Goal: Task Accomplishment & Management: Complete application form

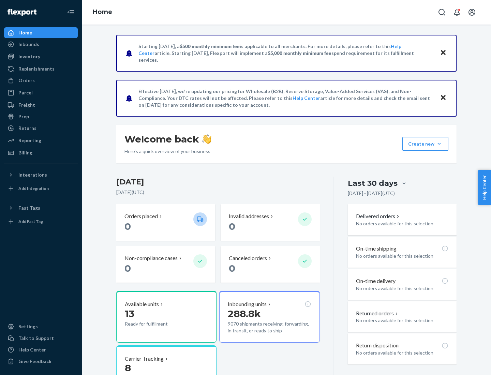
click at [439, 144] on button "Create new Create new inbound Create new order Create new product" at bounding box center [425, 144] width 46 height 14
click at [41, 44] on div "Inbounds" at bounding box center [41, 45] width 72 height 10
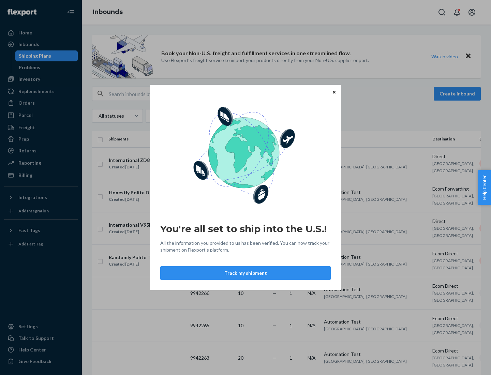
click at [334, 92] on icon "Close" at bounding box center [333, 92] width 3 height 3
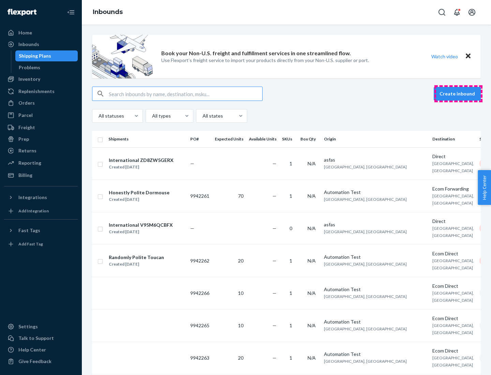
click at [458, 94] on button "Create inbound" at bounding box center [456, 94] width 47 height 14
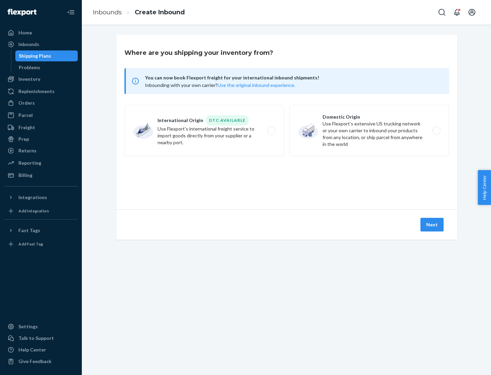
click at [369, 130] on label "Domestic Origin Use Flexport’s extensive US trucking network or your own carrie…" at bounding box center [368, 130] width 159 height 51
click at [436, 130] on input "Domestic Origin Use Flexport’s extensive US trucking network or your own carrie…" at bounding box center [438, 130] width 4 height 4
radio input "true"
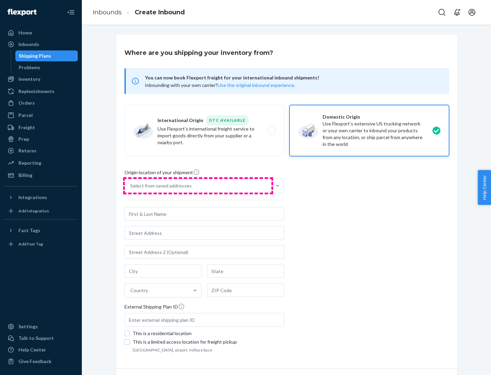
click at [198, 186] on div "Select from saved addresses" at bounding box center [198, 186] width 146 height 14
click at [131, 186] on input "Select from saved addresses" at bounding box center [130, 185] width 1 height 7
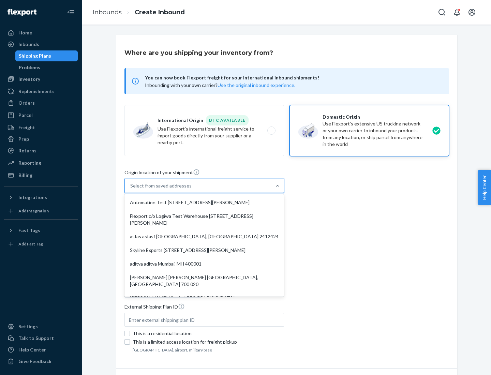
scroll to position [3, 0]
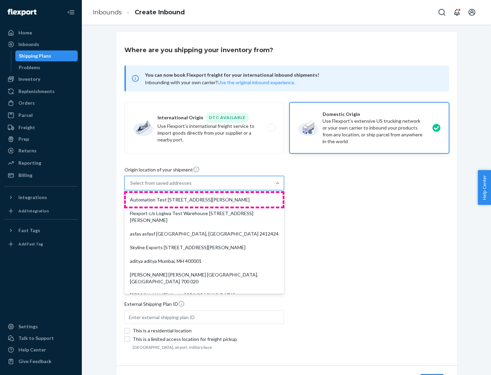
click at [204, 200] on div "Automation Test [STREET_ADDRESS][PERSON_NAME]" at bounding box center [204, 200] width 157 height 14
click at [131, 186] on input "option Automation Test [STREET_ADDRESS][PERSON_NAME]. 9 results available. Use …" at bounding box center [130, 183] width 1 height 7
type input "Automation Test"
type input "9th Floor"
type input "[GEOGRAPHIC_DATA]"
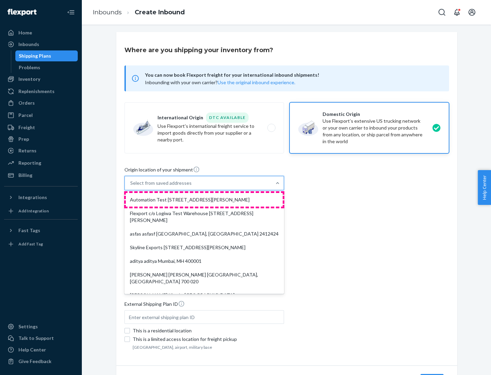
type input "CA"
type input "94104"
type input "[STREET_ADDRESS][PERSON_NAME]"
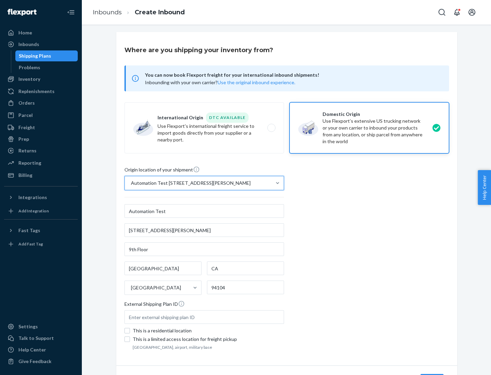
scroll to position [40, 0]
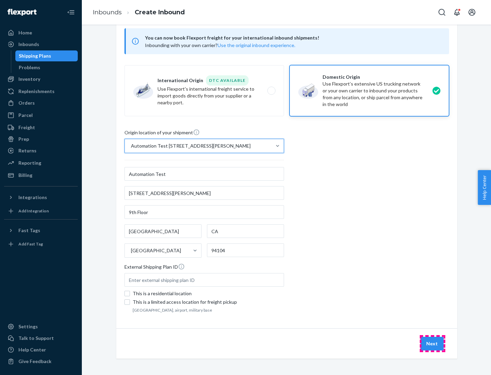
click at [432, 343] on button "Next" at bounding box center [431, 344] width 23 height 14
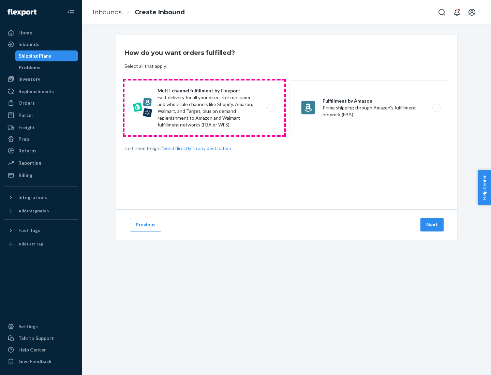
click at [204, 108] on label "Multi-channel fulfillment by Flexport Fast delivery for all your direct-to-cons…" at bounding box center [203, 107] width 159 height 55
click at [271, 108] on input "Multi-channel fulfillment by Flexport Fast delivery for all your direct-to-cons…" at bounding box center [273, 108] width 4 height 4
radio input "true"
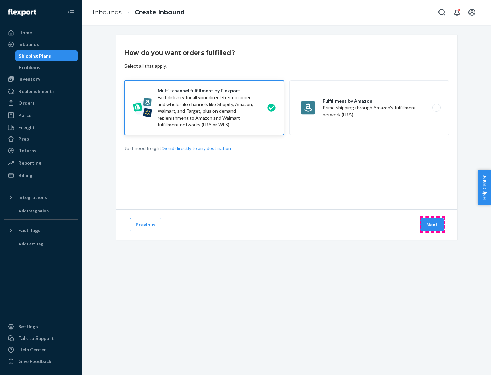
click at [432, 225] on button "Next" at bounding box center [431, 225] width 23 height 14
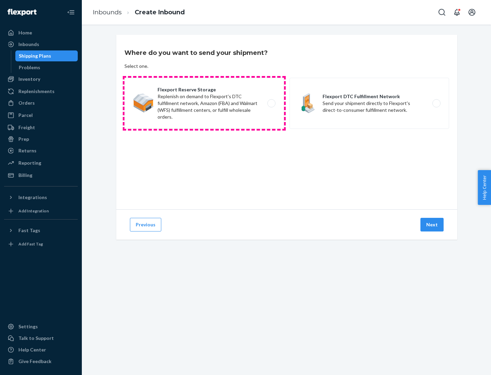
click at [204, 103] on label "Flexport Reserve Storage Replenish on demand to Flexport's DTC fulfillment netw…" at bounding box center [203, 103] width 159 height 51
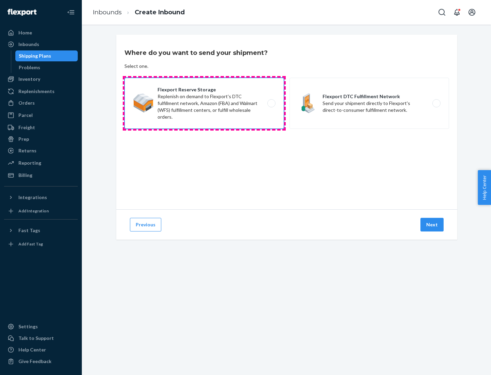
click at [271, 103] on input "Flexport Reserve Storage Replenish on demand to Flexport's DTC fulfillment netw…" at bounding box center [273, 103] width 4 height 4
radio input "true"
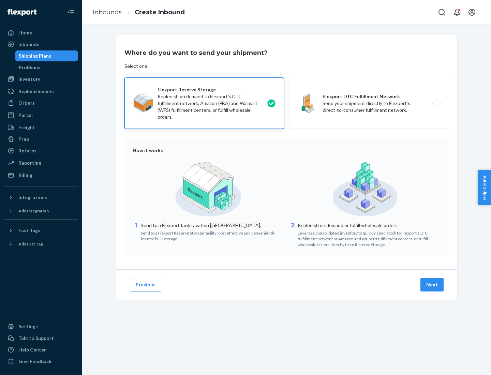
click at [432, 284] on button "Next" at bounding box center [431, 285] width 23 height 14
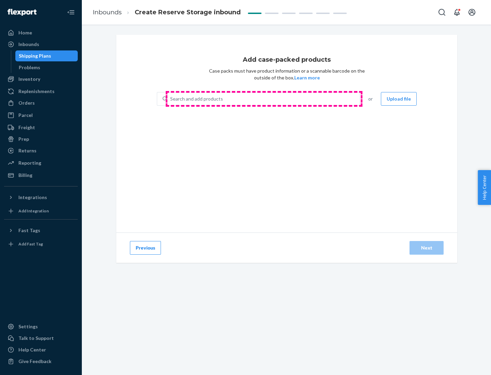
click at [264, 99] on div "Search and add products" at bounding box center [263, 99] width 192 height 12
click at [171, 99] on input "Search and add products" at bounding box center [170, 98] width 1 height 7
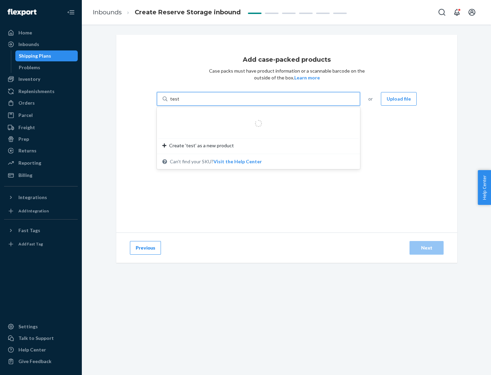
type input "test-syn"
click at [256, 115] on div "test - syn - test" at bounding box center [255, 115] width 187 height 7
click at [188, 102] on input "test-syn" at bounding box center [179, 98] width 18 height 7
type input "1"
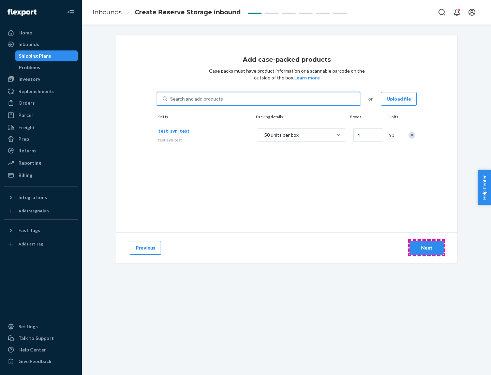
click at [426, 248] on div "Next" at bounding box center [426, 247] width 22 height 7
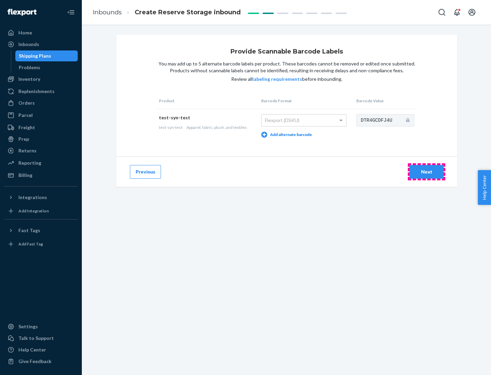
click at [426, 171] on div "Next" at bounding box center [426, 171] width 22 height 7
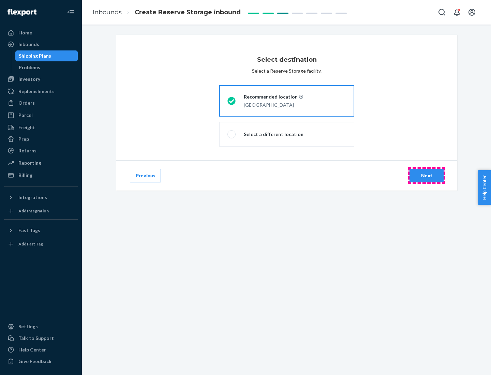
click at [426, 175] on div "Next" at bounding box center [426, 175] width 22 height 7
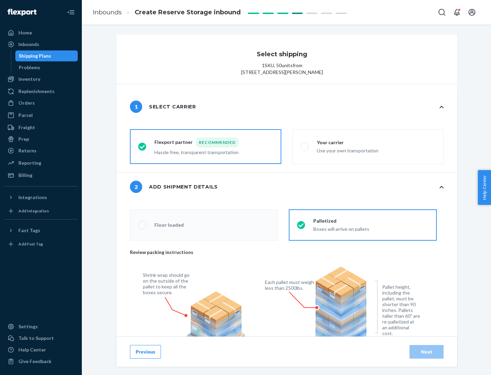
radio input "false"
type input "1"
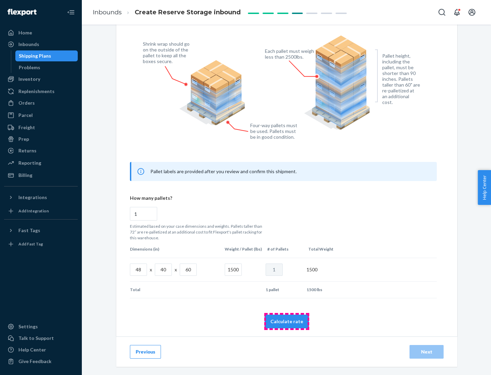
click at [287, 321] on button "Calculate rate" at bounding box center [286, 321] width 44 height 14
radio input "false"
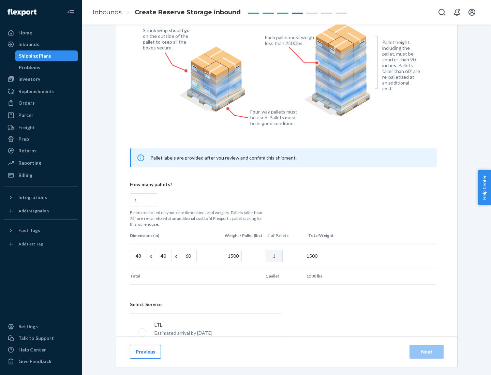
scroll to position [301, 0]
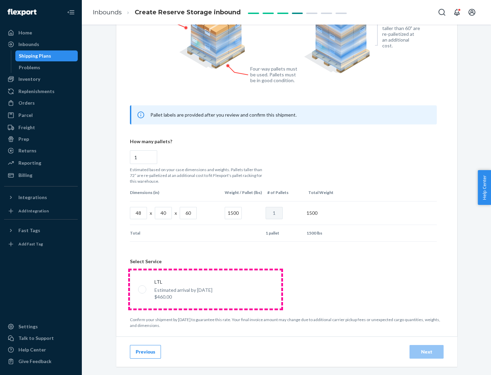
click at [205, 289] on p "Estimated arrival by [DATE]" at bounding box center [183, 290] width 58 height 7
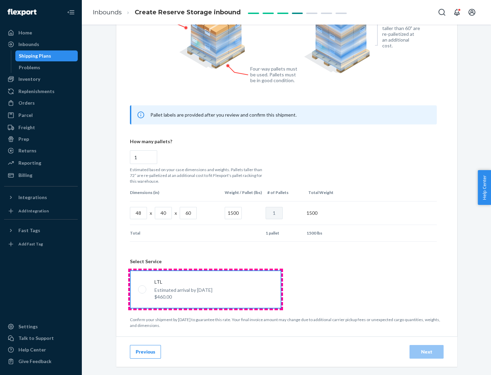
click at [142, 289] on input "LTL Estimated arrival by [DATE] $460.00" at bounding box center [140, 289] width 4 height 4
radio input "true"
radio input "false"
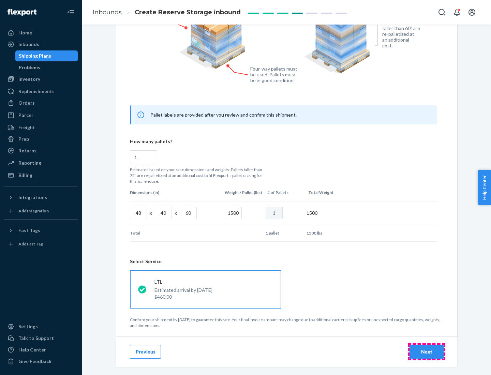
click at [426, 351] on div "Next" at bounding box center [426, 351] width 22 height 7
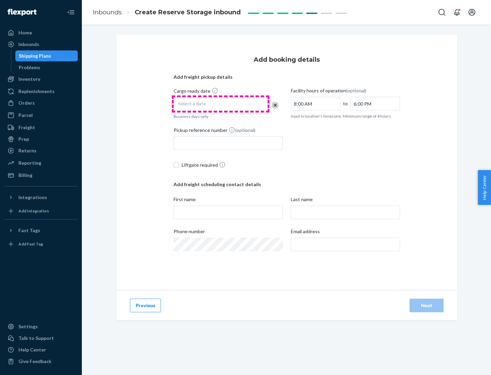
click at [220, 104] on div "Select a date" at bounding box center [220, 104] width 94 height 14
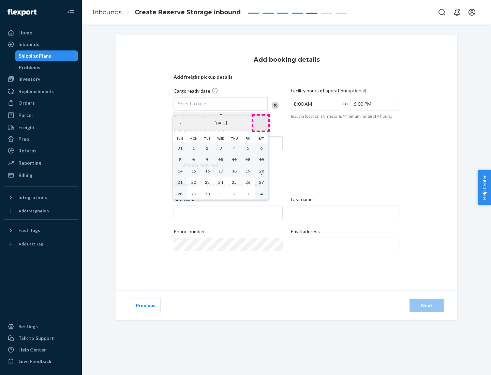
click at [261, 123] on button "›" at bounding box center [260, 122] width 15 height 15
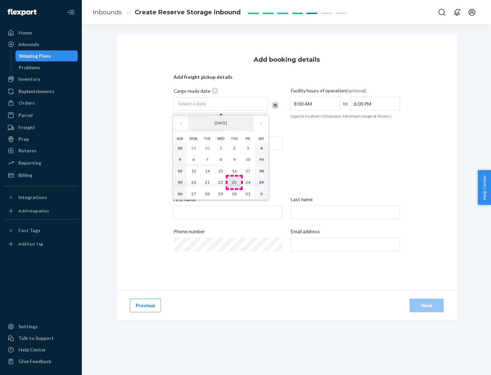
click at [234, 182] on abbr "23" at bounding box center [234, 182] width 5 height 5
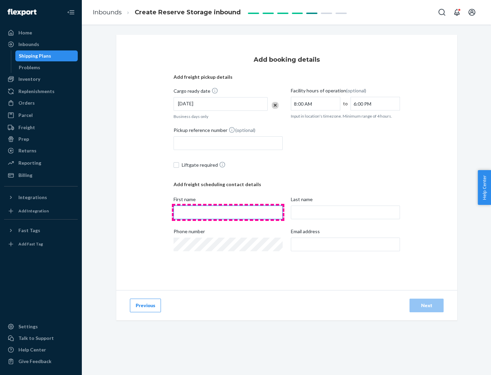
click at [228, 212] on input "First name" at bounding box center [227, 212] width 109 height 14
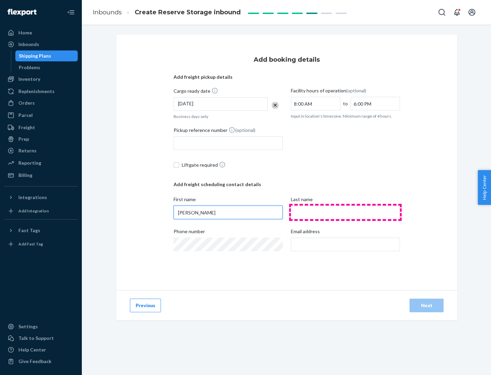
type input "[PERSON_NAME]"
click at [345, 212] on input "Last name" at bounding box center [345, 212] width 109 height 14
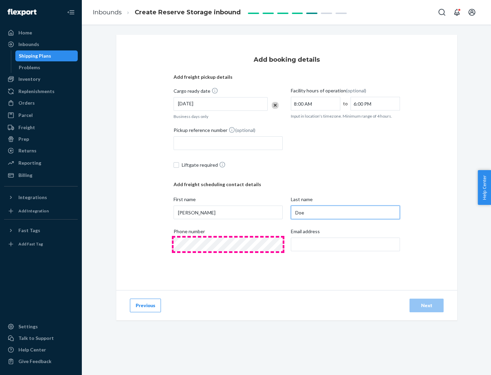
type input "Doe"
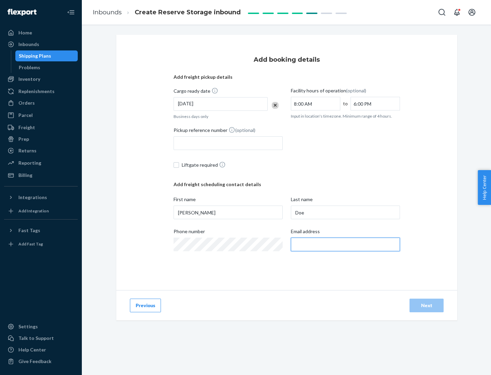
click at [345, 244] on input "Email address" at bounding box center [345, 244] width 109 height 14
type input "[EMAIL_ADDRESS][DOMAIN_NAME]"
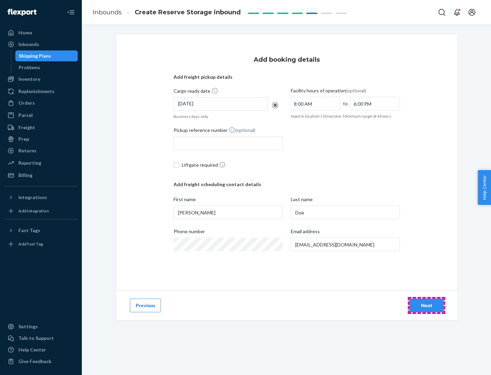
click at [426, 305] on div "Next" at bounding box center [426, 305] width 22 height 7
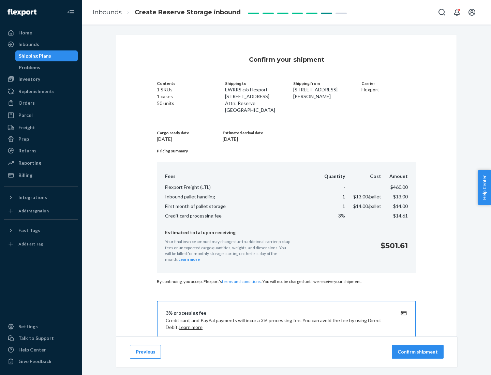
scroll to position [98, 0]
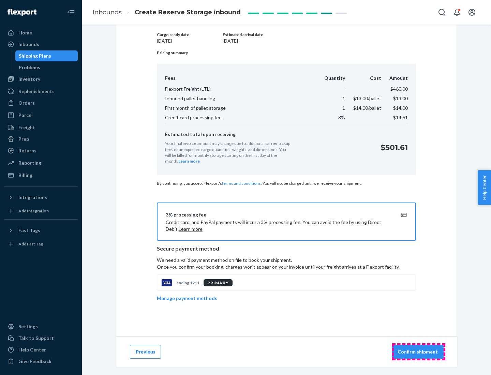
click at [418, 352] on p "Confirm shipment" at bounding box center [417, 351] width 40 height 7
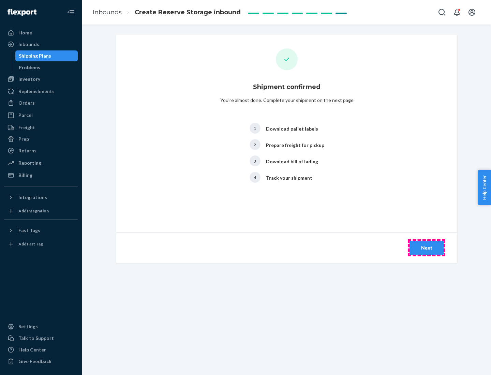
click at [426, 248] on div "Next" at bounding box center [426, 247] width 22 height 7
